Goal: Transaction & Acquisition: Purchase product/service

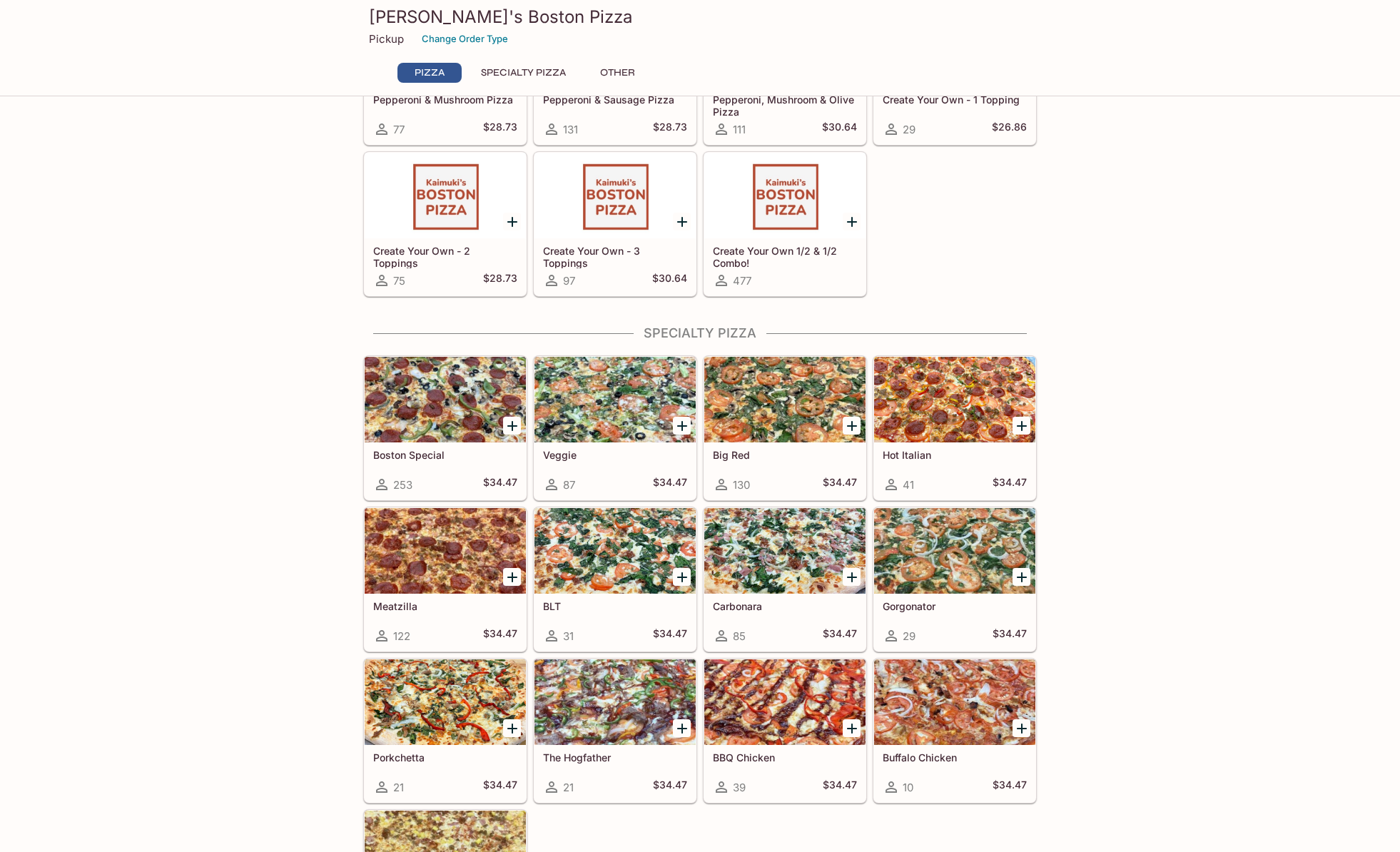
scroll to position [299, 0]
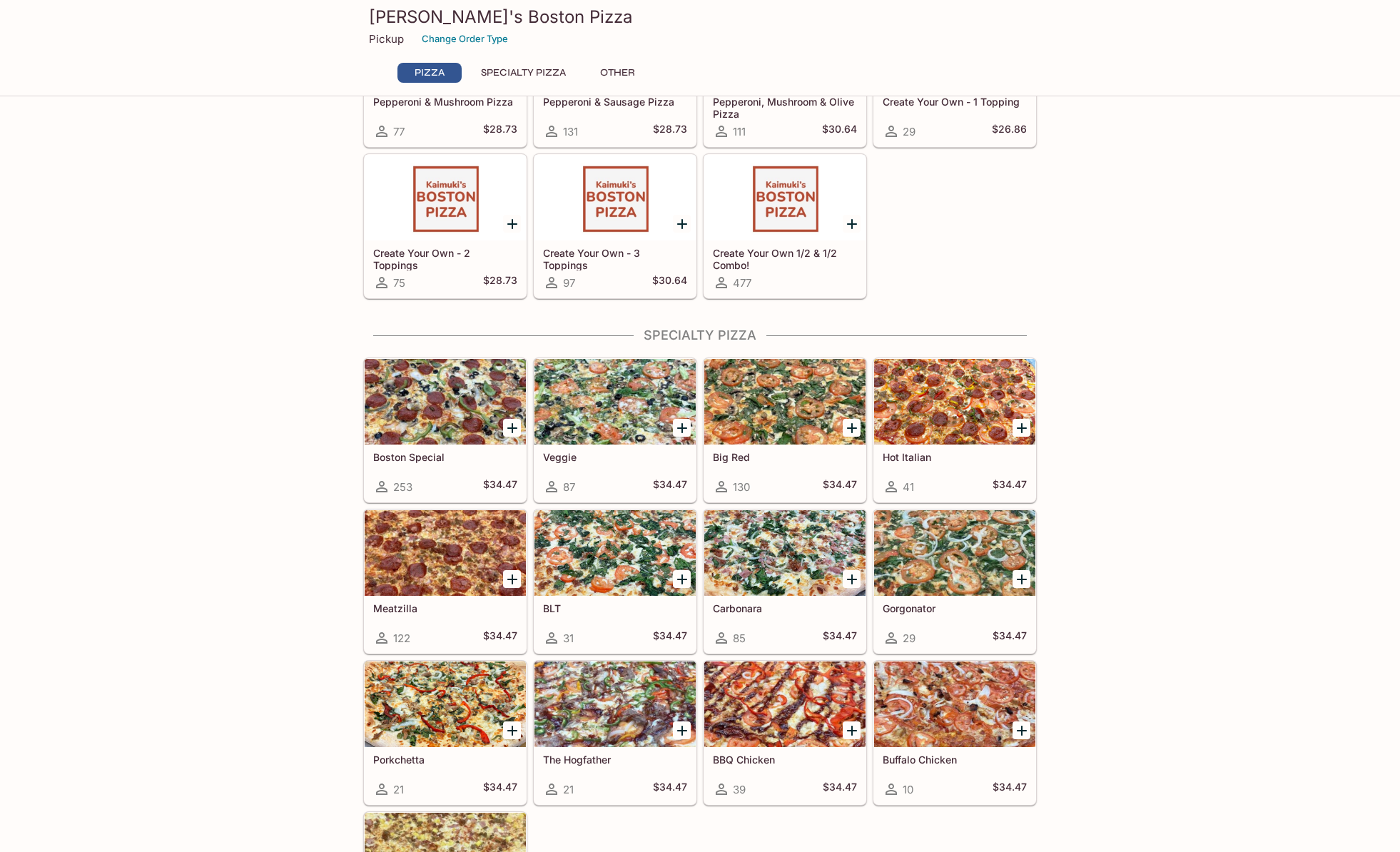
click at [561, 76] on button "Specialty Pizza" at bounding box center [523, 72] width 101 height 20
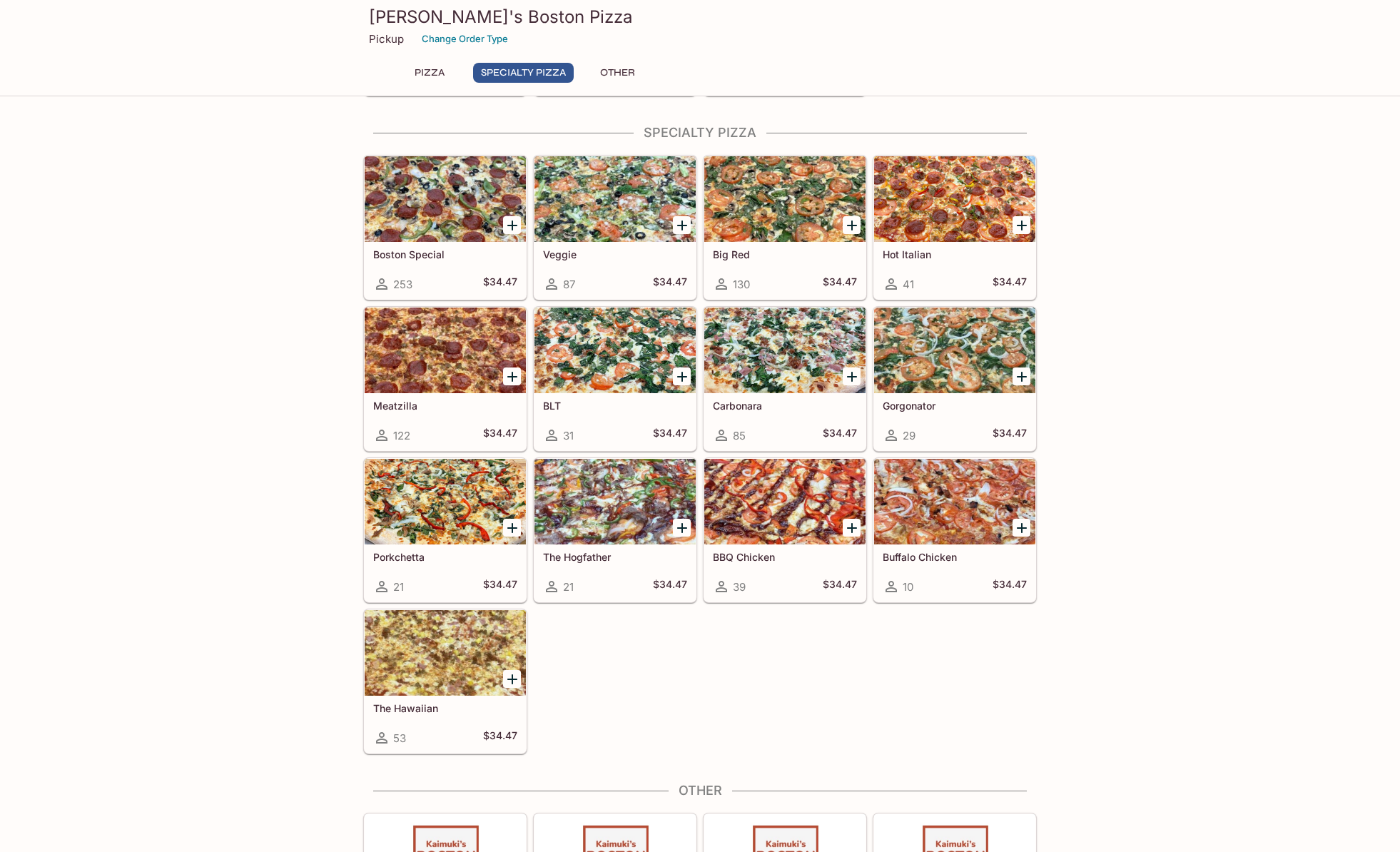
scroll to position [506, 0]
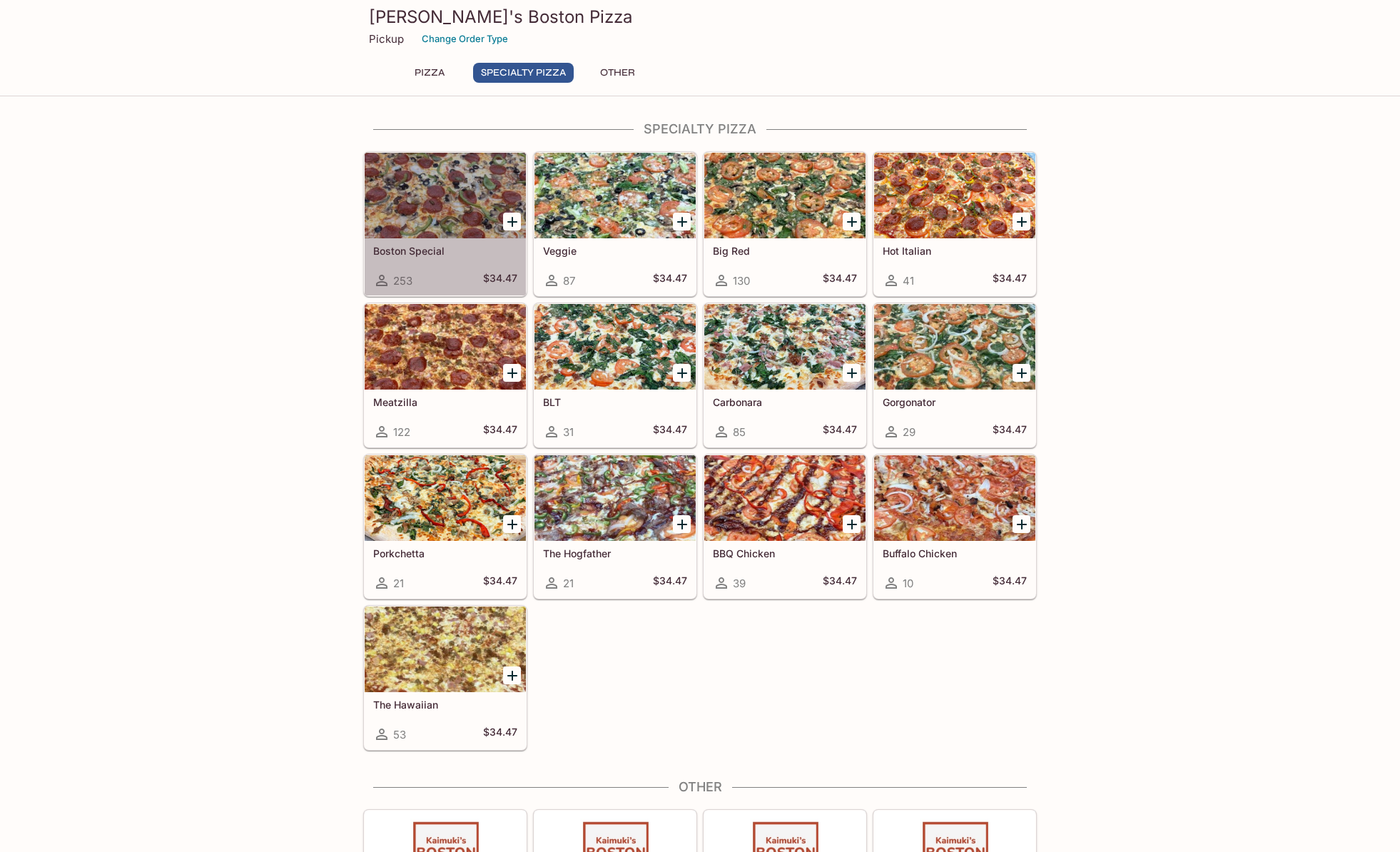
click at [460, 186] on div at bounding box center [445, 196] width 162 height 86
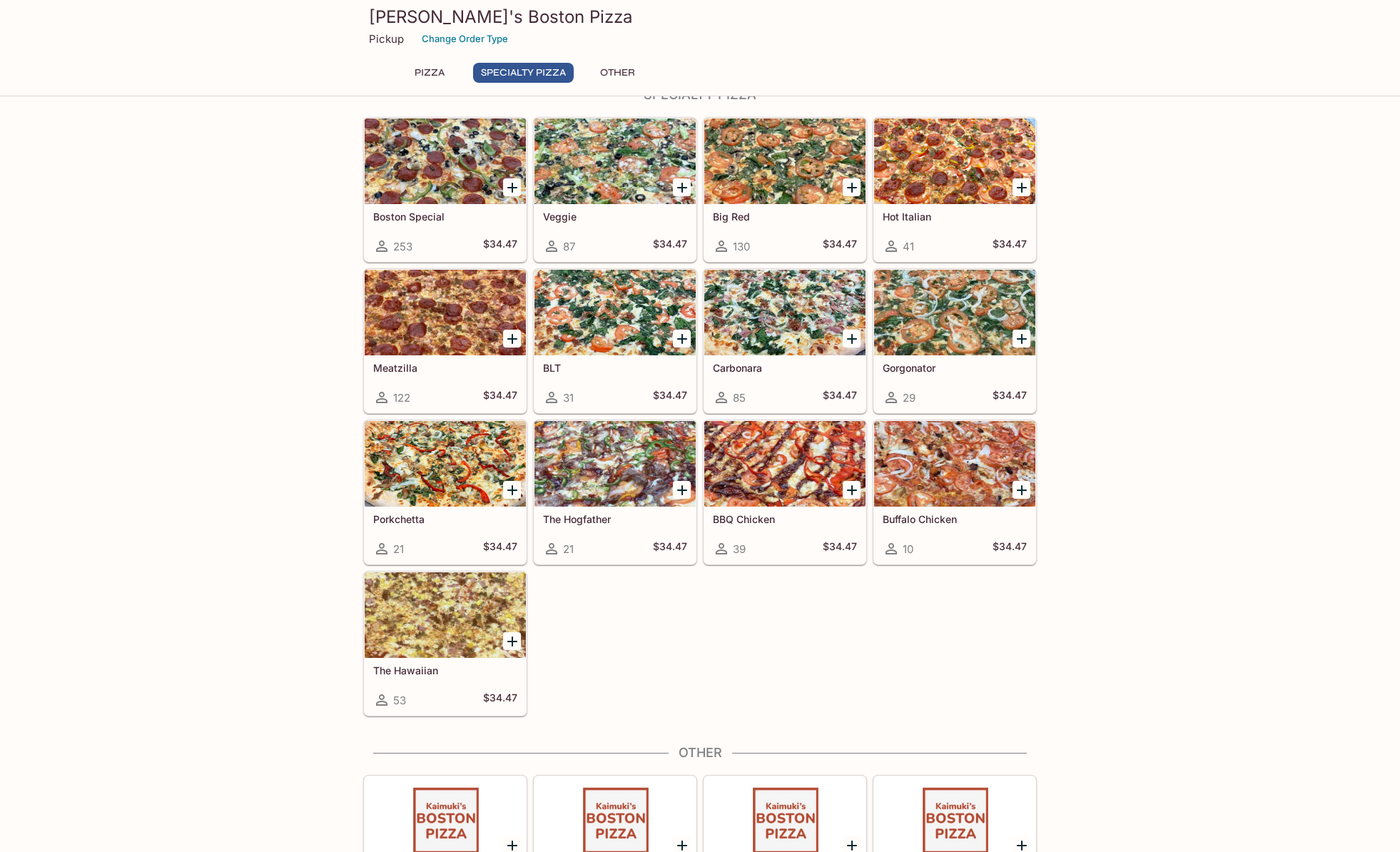
scroll to position [540, 0]
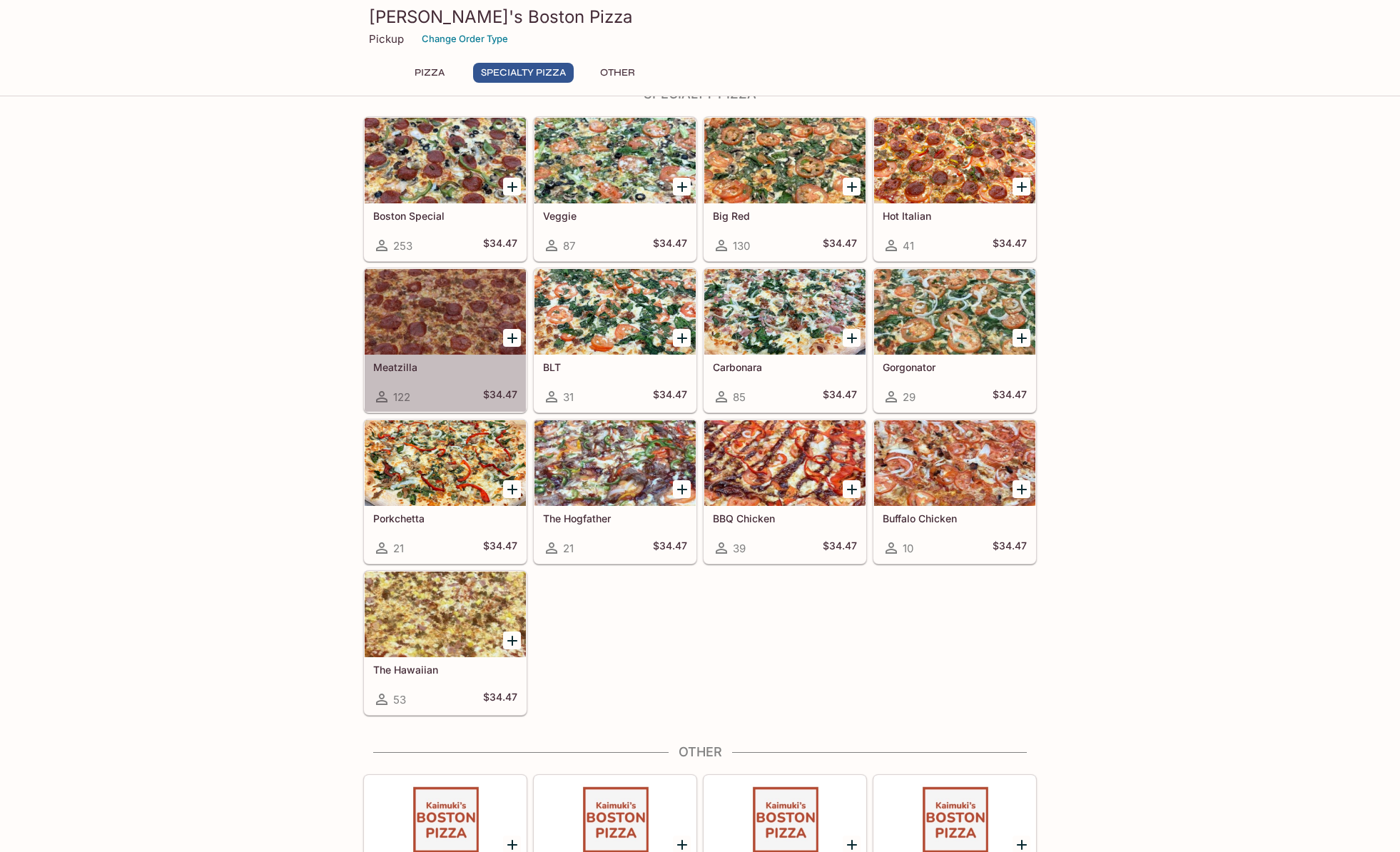
click at [413, 321] on div at bounding box center [445, 312] width 162 height 86
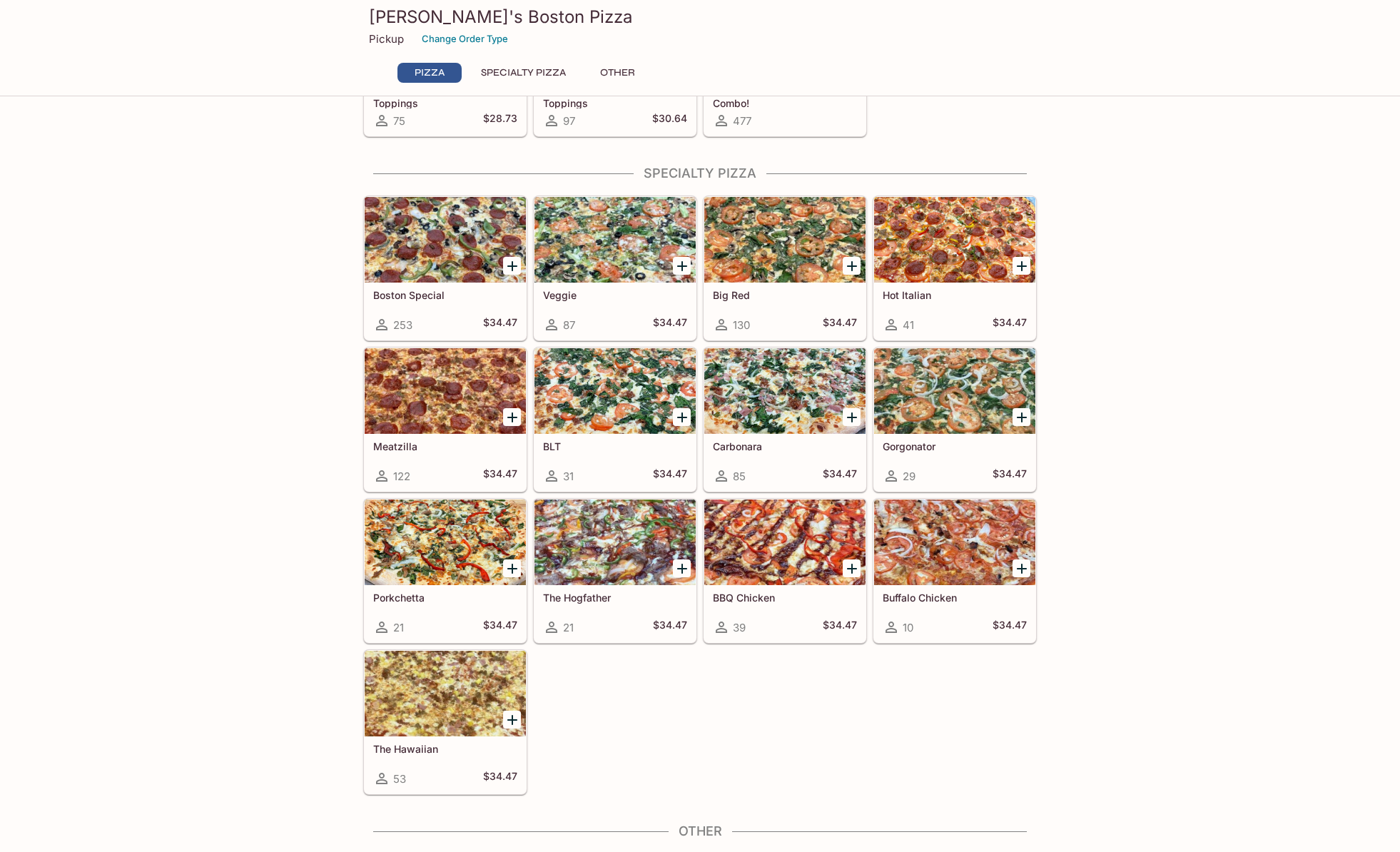
scroll to position [458, 0]
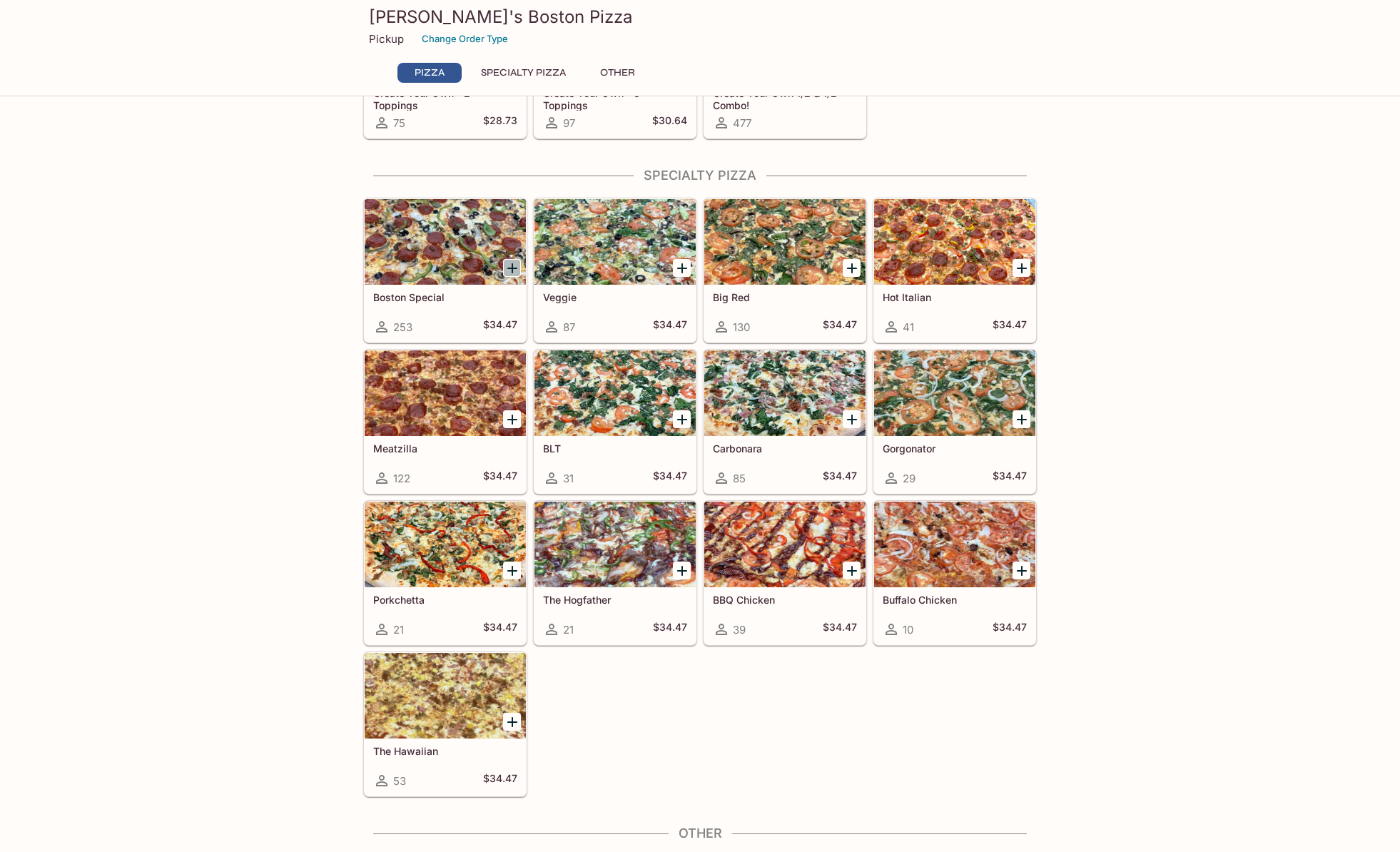
click at [509, 269] on icon "Add Boston Special" at bounding box center [512, 268] width 17 height 17
